Goal: Task Accomplishment & Management: Manage account settings

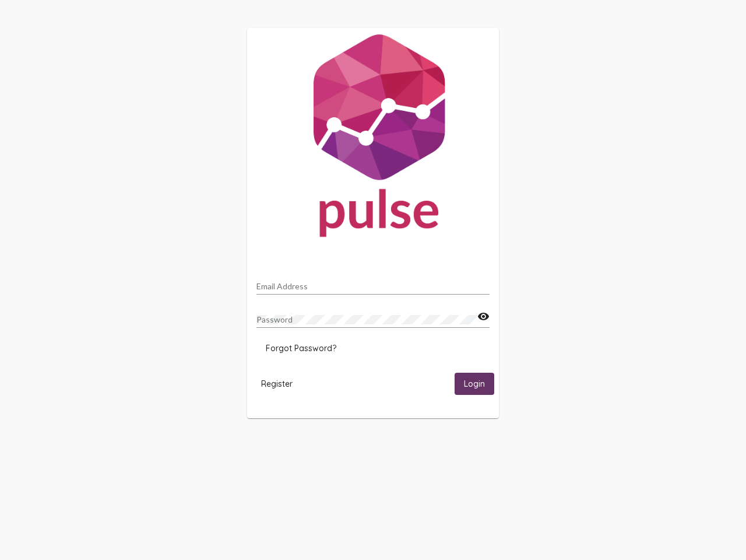
click at [373, 283] on input "Email Address" at bounding box center [373, 286] width 233 height 9
click at [483, 317] on mat-icon "visibility" at bounding box center [483, 317] width 12 height 14
click at [301, 348] on span "Forgot Password?" at bounding box center [301, 348] width 71 height 10
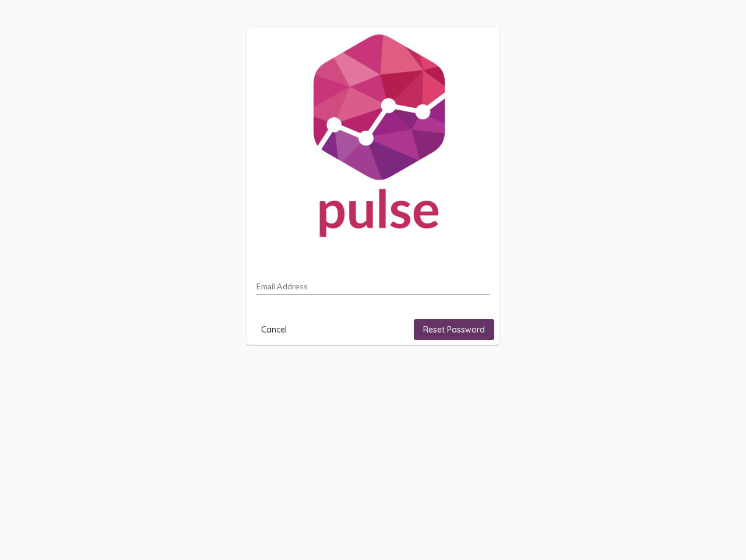
click at [277, 373] on html "Email Address Cancel Reset Password" at bounding box center [373, 186] width 746 height 373
click at [475, 373] on html "Email Address Cancel Reset Password" at bounding box center [373, 186] width 746 height 373
